Goal: Find specific page/section: Find specific page/section

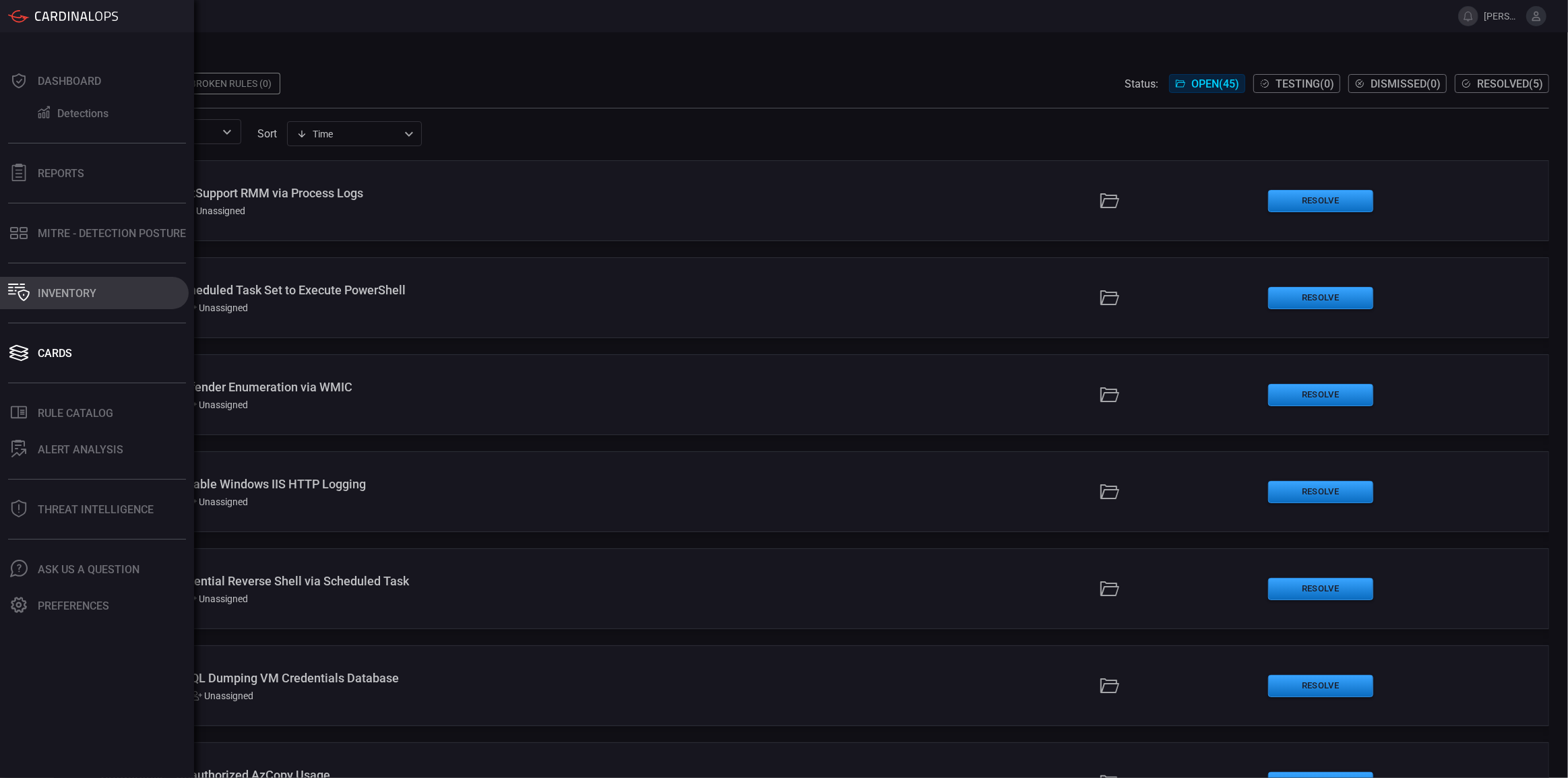
click at [90, 287] on div "Inventory" at bounding box center [67, 293] width 58 height 13
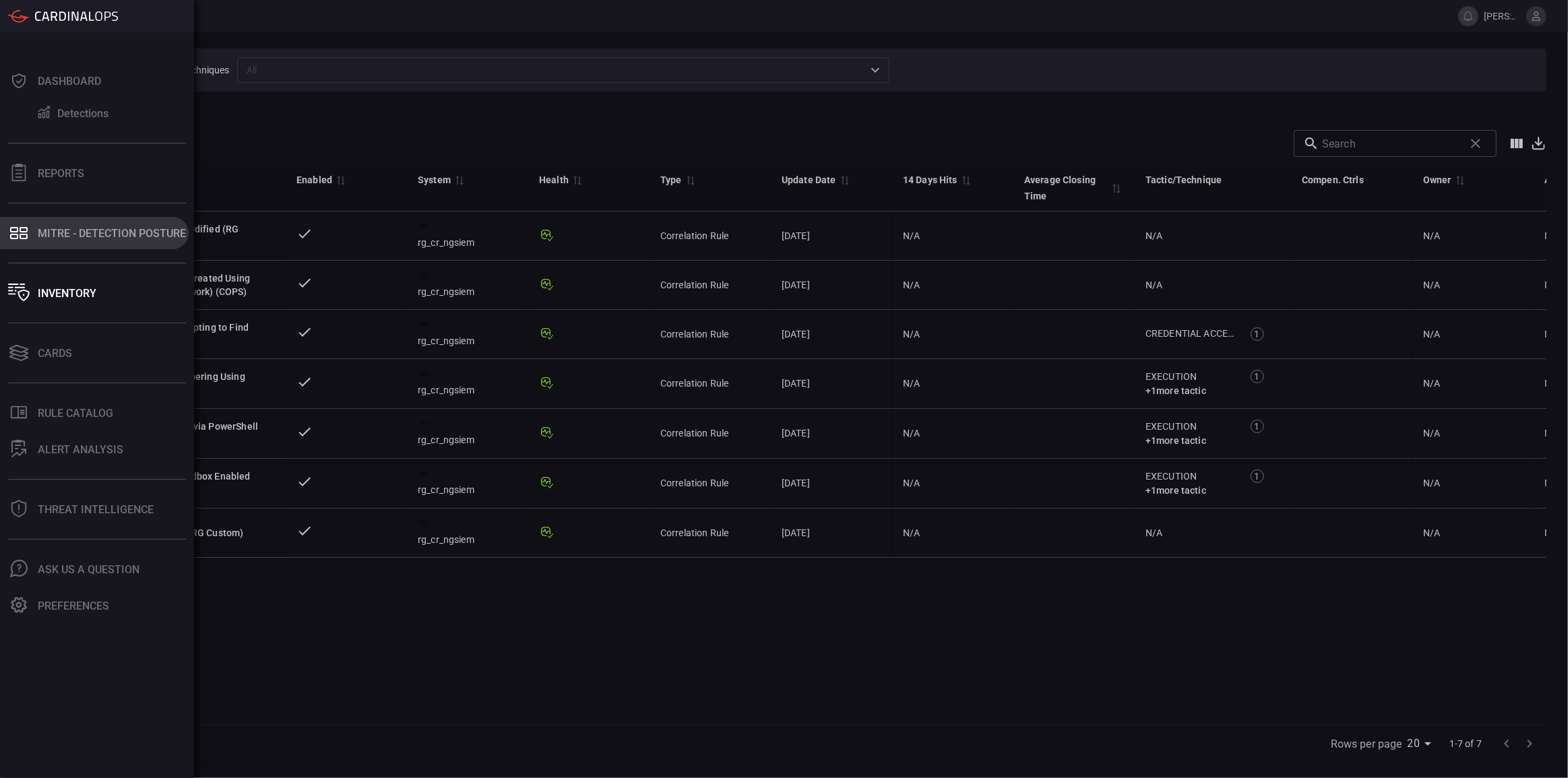
click at [73, 238] on div "MITRE - Detection Posture" at bounding box center [112, 233] width 149 height 13
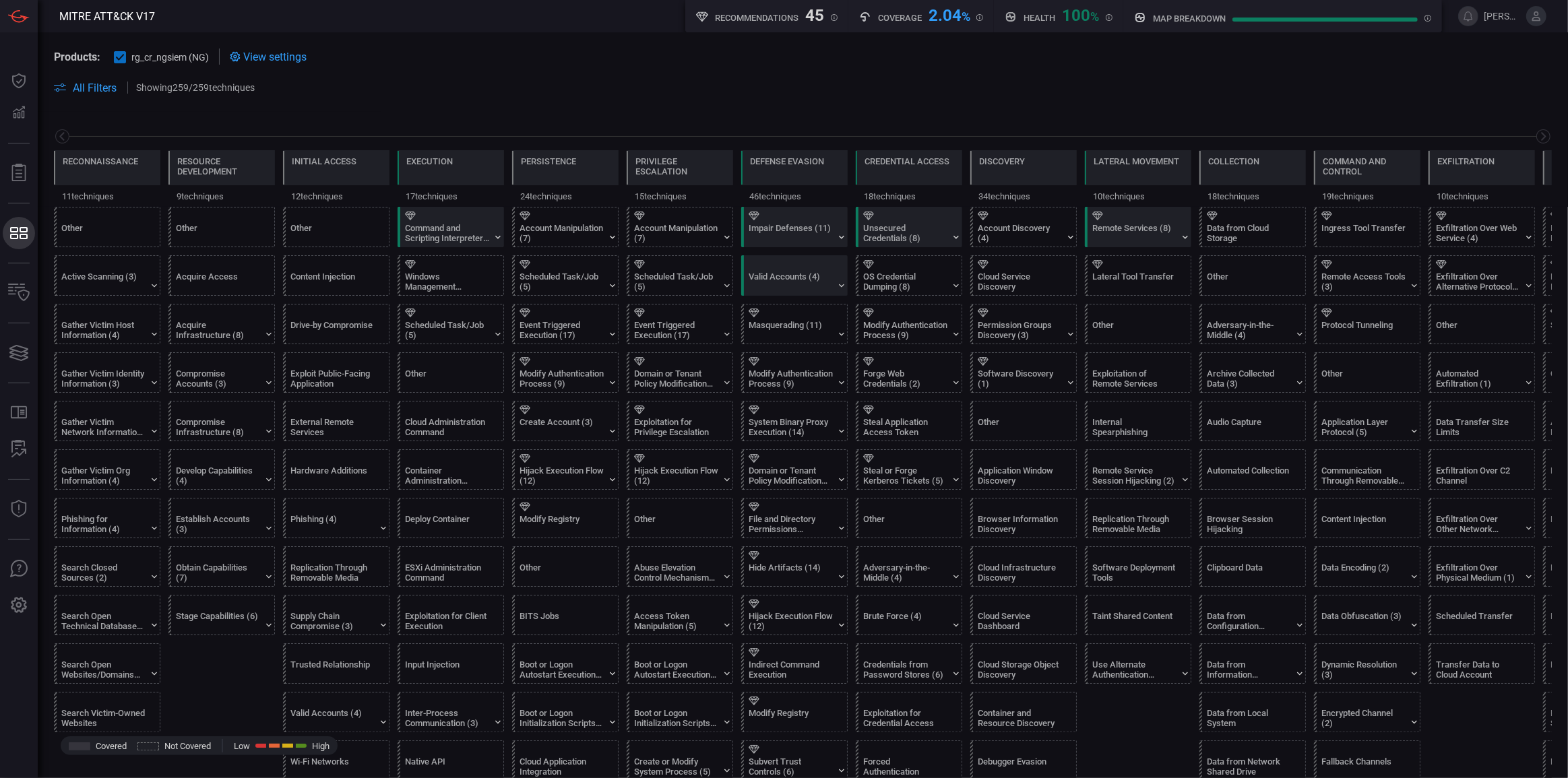
scroll to position [0, 109]
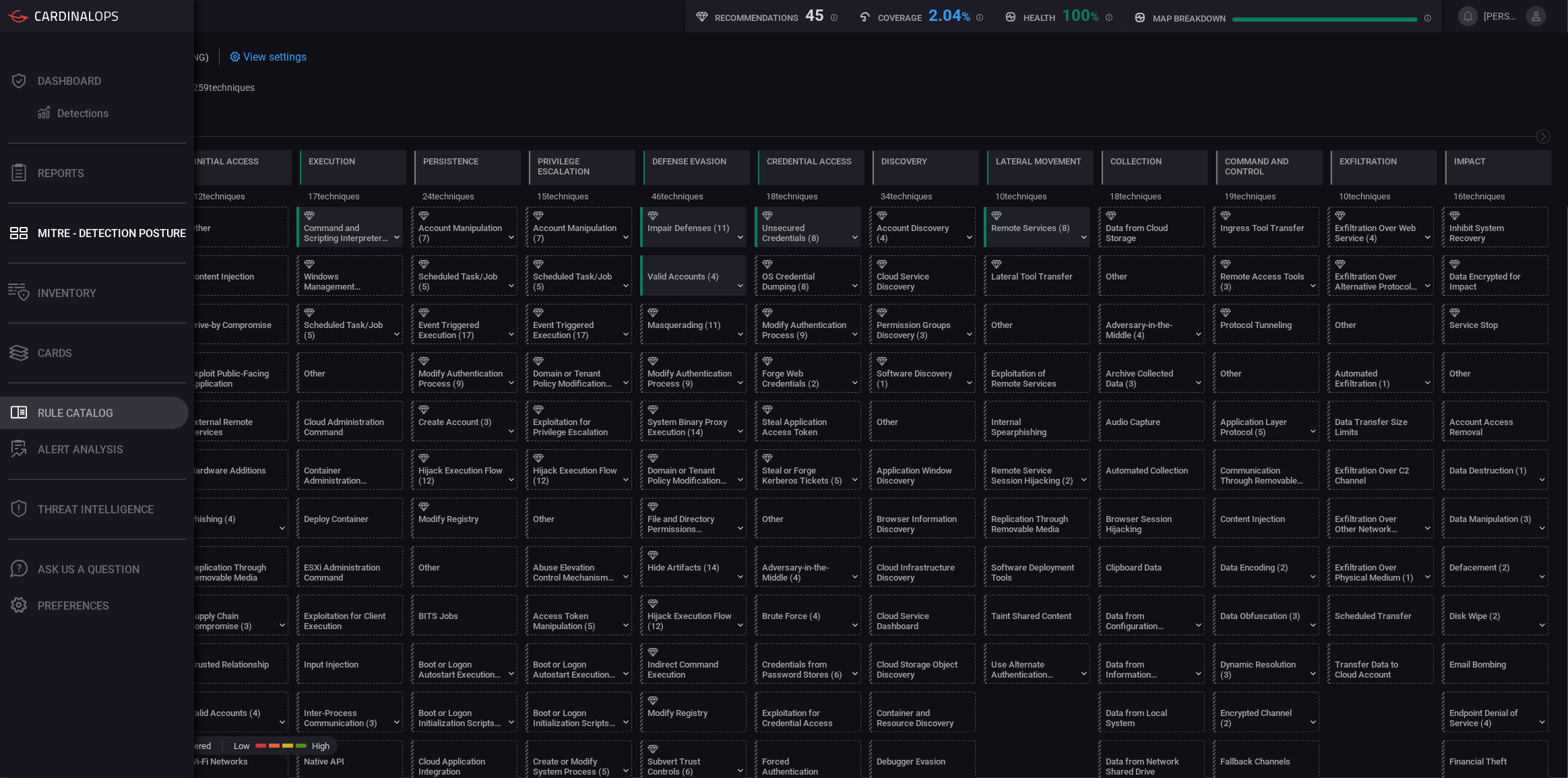
click at [134, 411] on button ".st0_rule_catalog_icon{fill: currentColor;} Rule Catalog" at bounding box center [94, 413] width 188 height 33
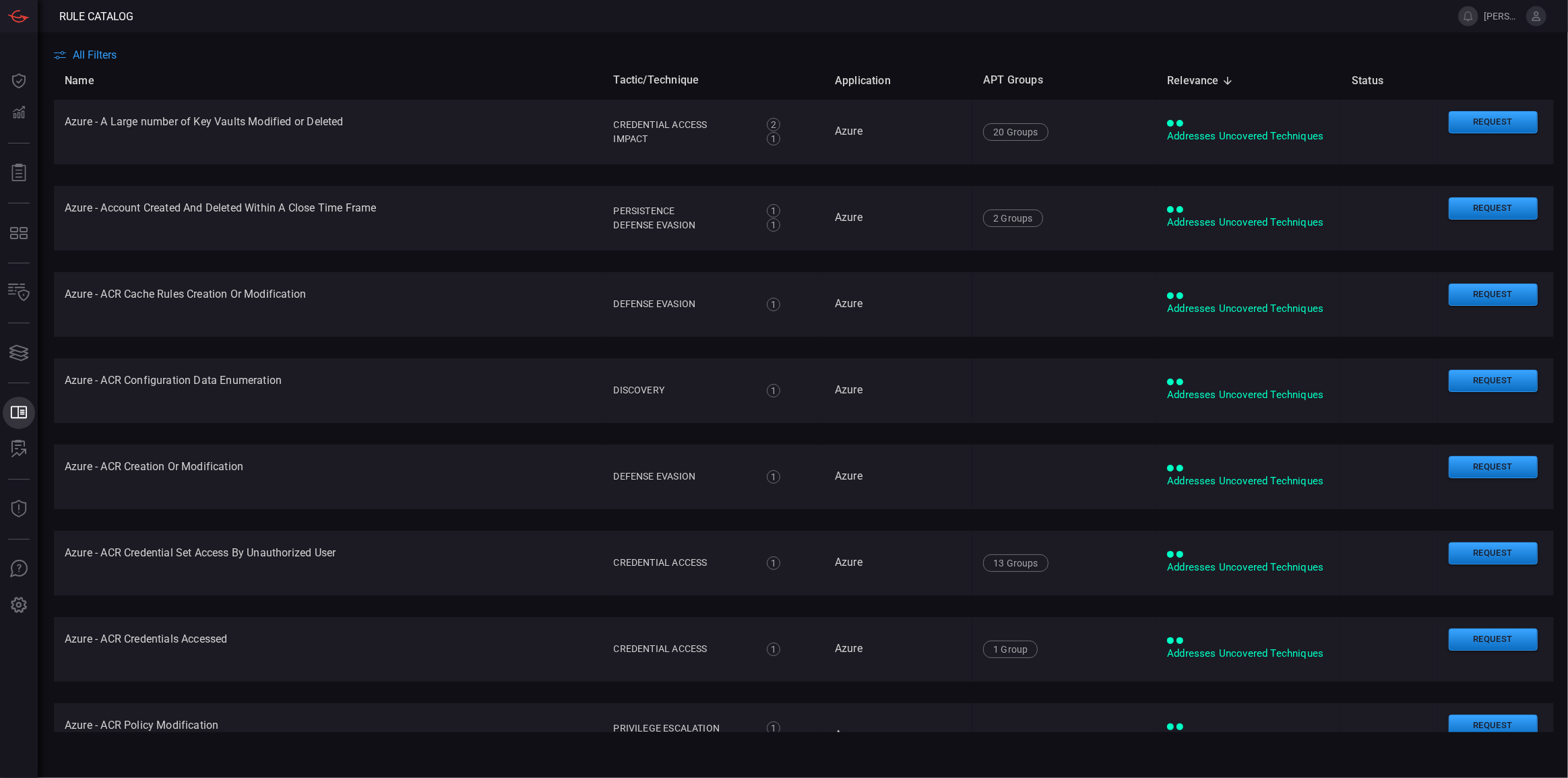
type button "/rule-catalog"
